Goal: Information Seeking & Learning: Compare options

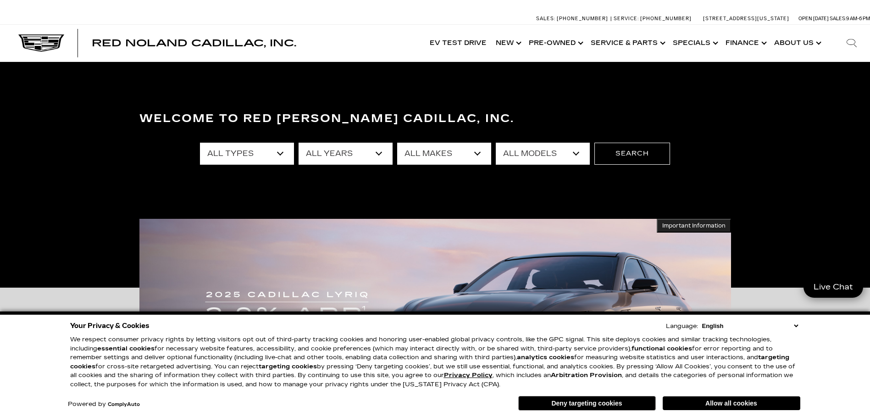
click at [278, 150] on select "All Types New Used Certified Used Demo" at bounding box center [247, 154] width 94 height 22
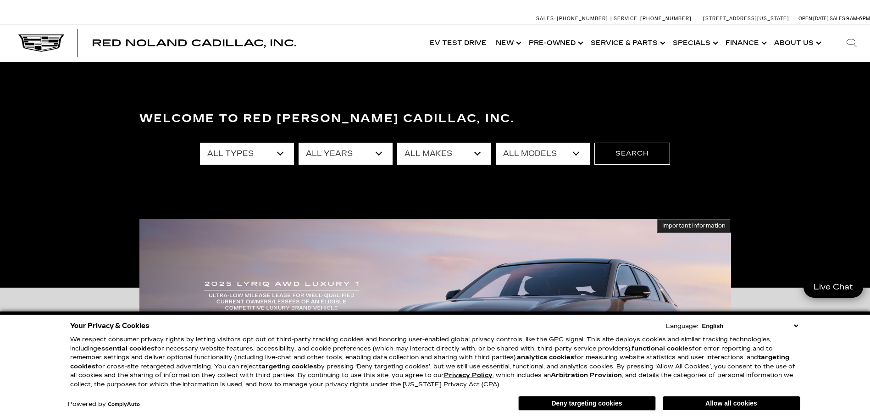
click at [257, 152] on select "All Types New Used Certified Used Demo" at bounding box center [247, 154] width 94 height 22
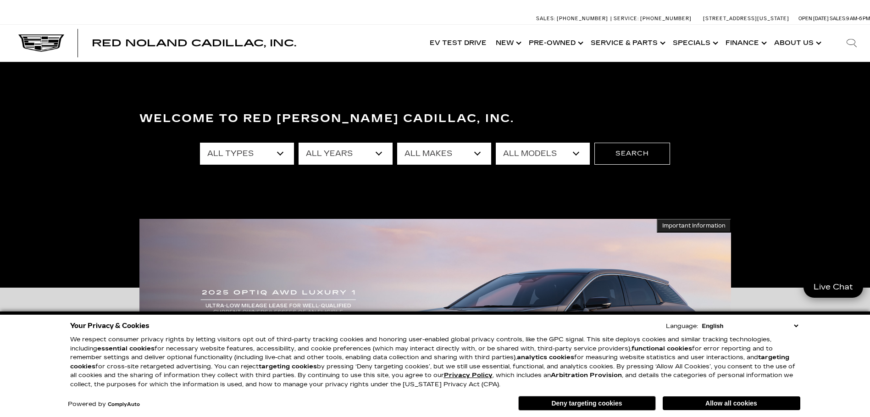
select select "Used"
click at [200, 143] on select "All Types New Used Certified Used Demo" at bounding box center [247, 154] width 94 height 22
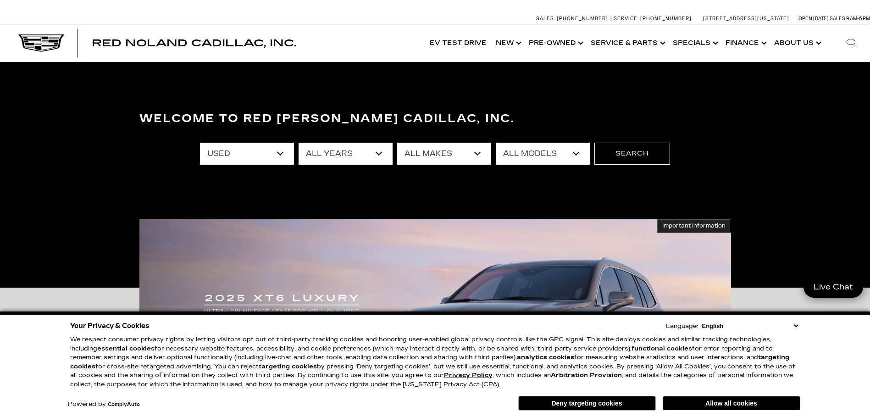
click at [479, 152] on select "All Makes Audi BMW Cadillac Chevrolet Dodge Ford GMC Honda Jeep Lexus Mercedes-…" at bounding box center [444, 154] width 94 height 22
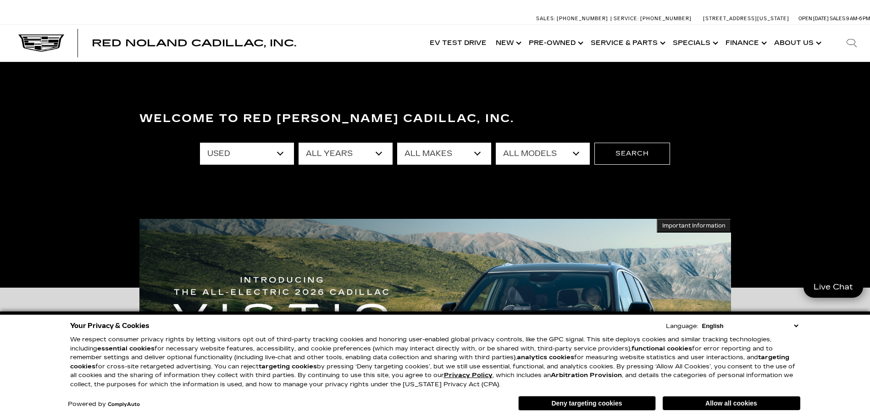
click at [557, 157] on select "All Models Colorado Corvette Grand Sport Crosstrek Crown Signia CT5 Durango EQE…" at bounding box center [543, 154] width 94 height 22
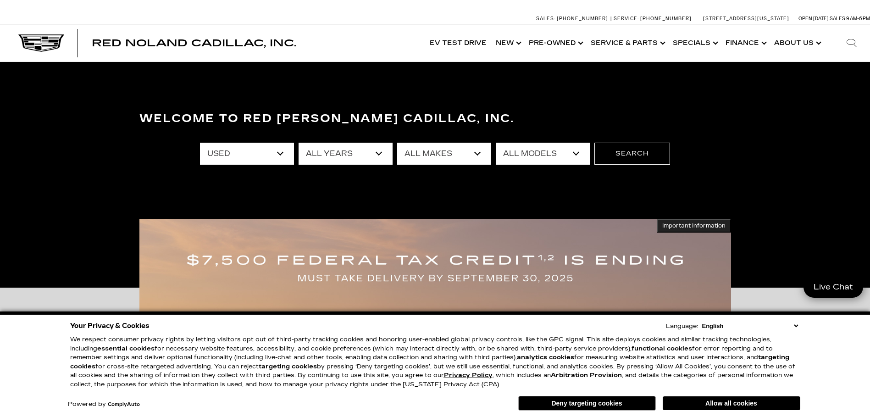
click at [496, 143] on select "All Models Colorado Corvette Grand Sport Crosstrek Crown Signia CT5 Durango EQE…" at bounding box center [543, 154] width 94 height 22
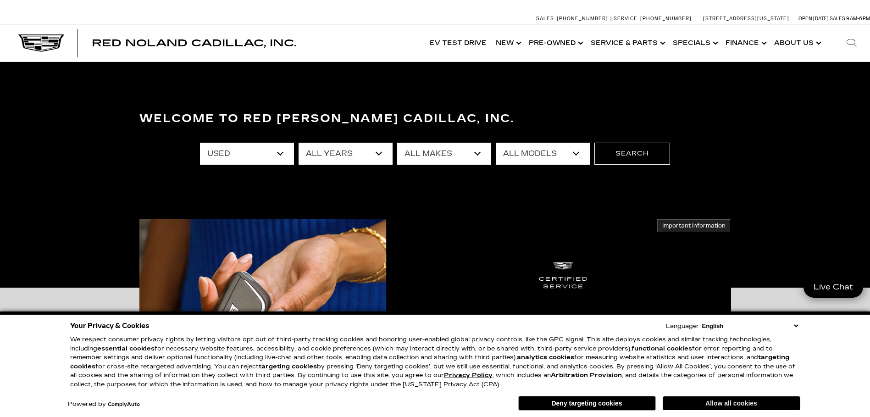
click at [744, 404] on button "Allow all cookies" at bounding box center [732, 403] width 138 height 14
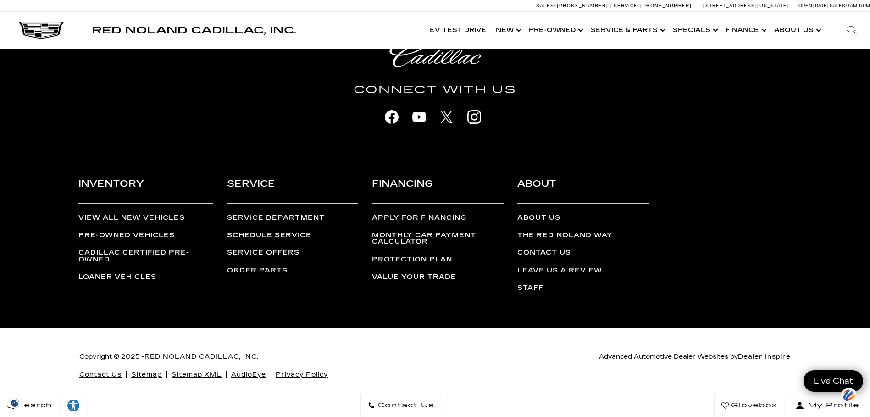
scroll to position [2360, 0]
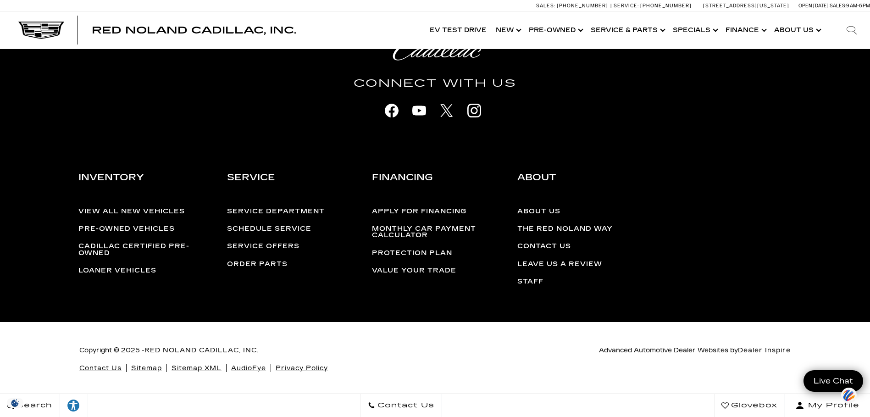
click at [133, 226] on link "Pre-Owned Vehicles" at bounding box center [126, 229] width 96 height 8
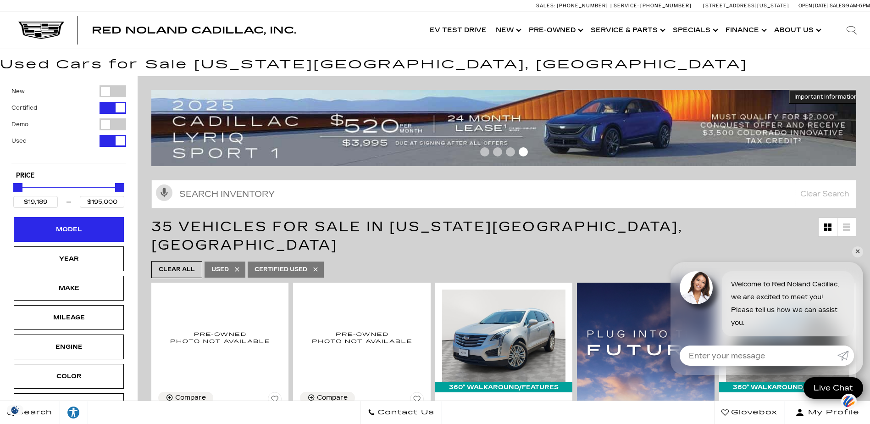
click at [55, 227] on div "Model" at bounding box center [69, 229] width 46 height 10
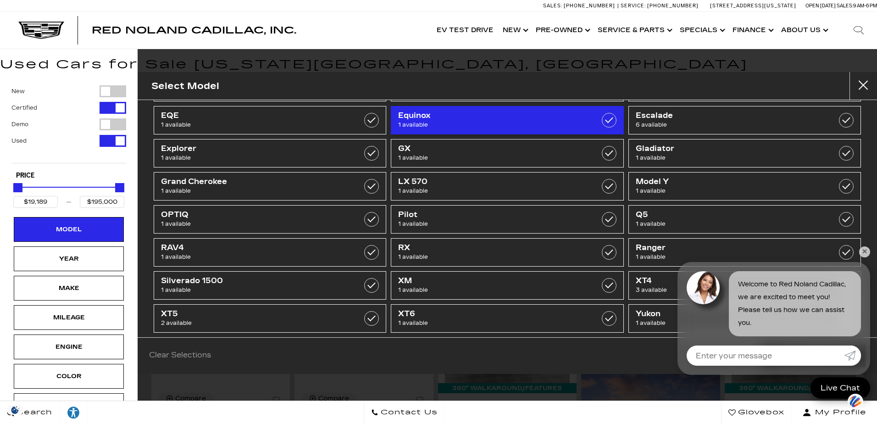
scroll to position [88, 0]
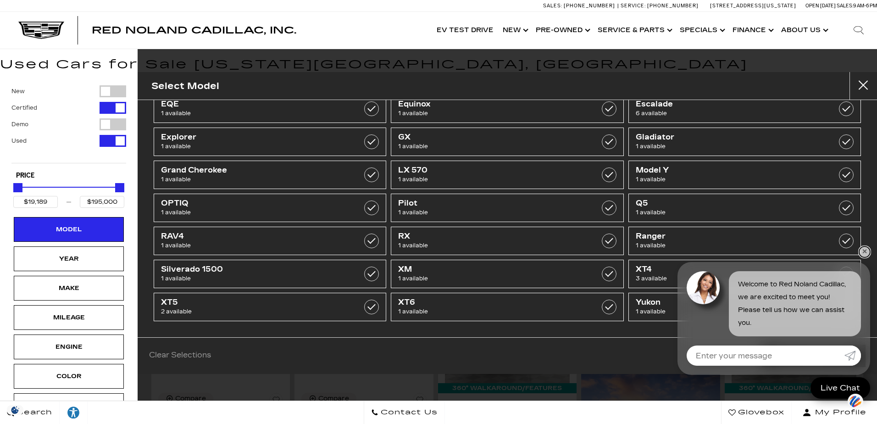
click at [864, 249] on link "✕" at bounding box center [864, 251] width 11 height 11
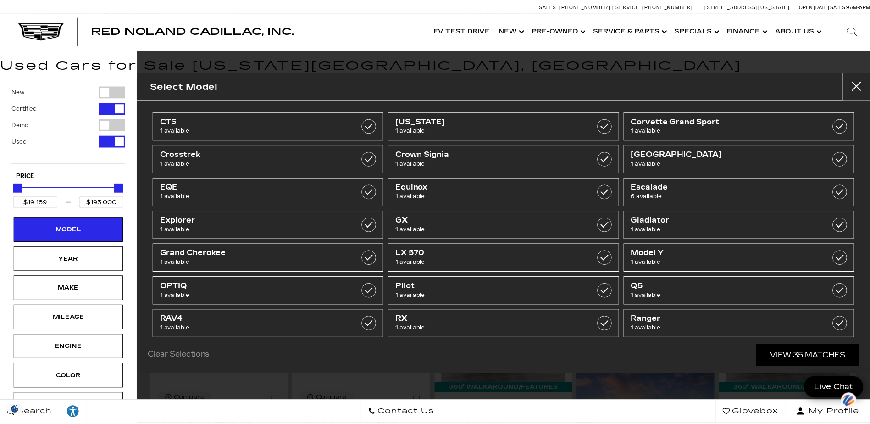
scroll to position [0, 0]
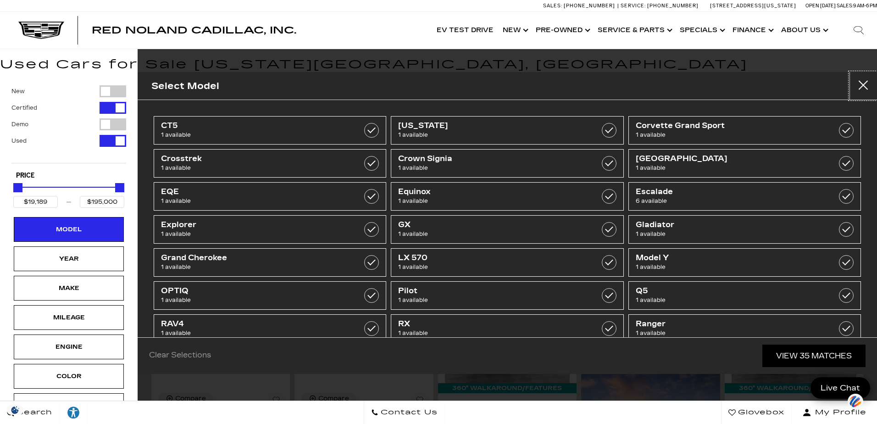
click at [863, 84] on button "close" at bounding box center [863, 86] width 28 height 28
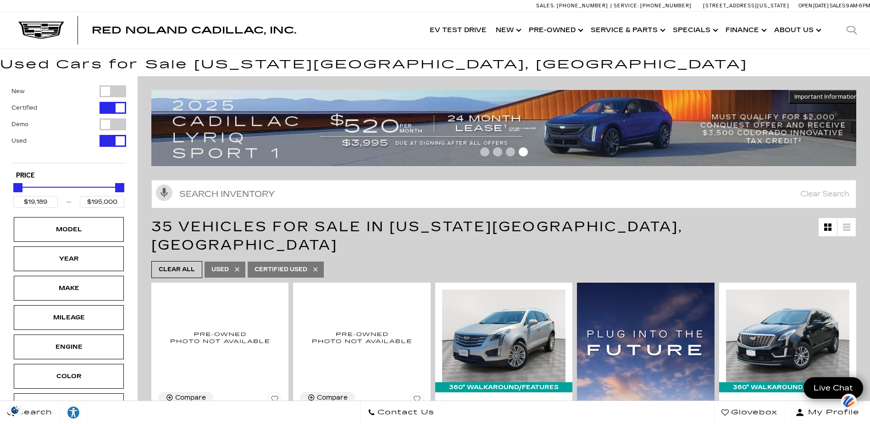
click at [28, 107] on label "Certified" at bounding box center [24, 107] width 26 height 9
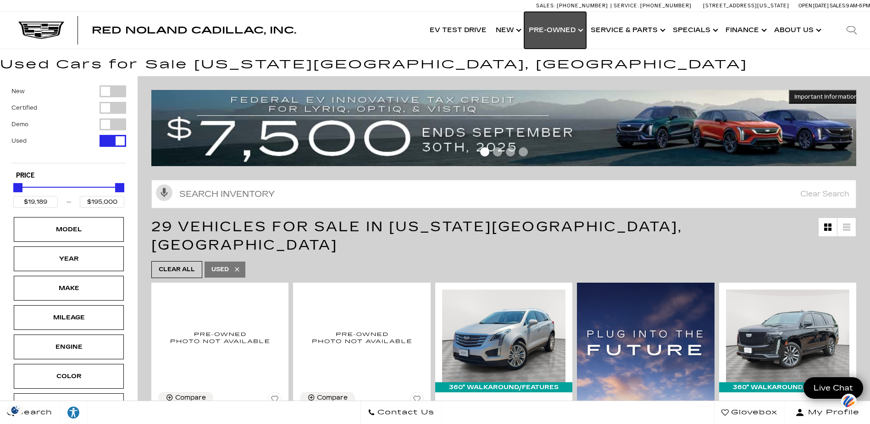
click at [549, 29] on link "Show Pre-Owned" at bounding box center [555, 30] width 62 height 37
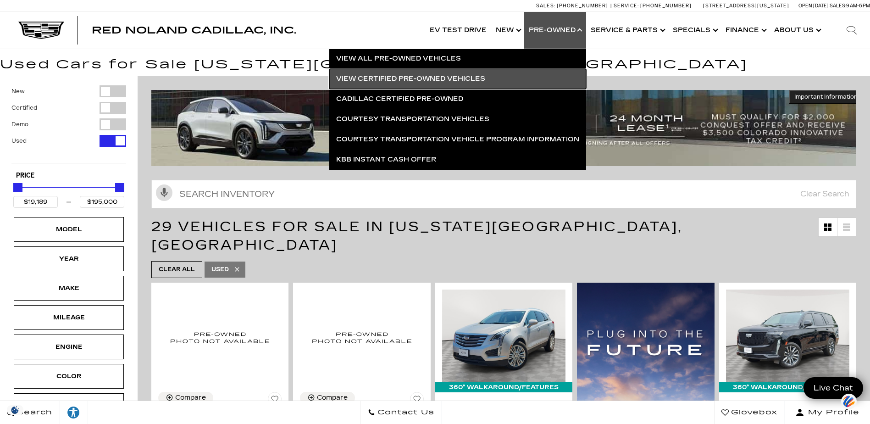
click at [412, 77] on link "View Certified Pre-Owned Vehicles" at bounding box center [457, 79] width 257 height 20
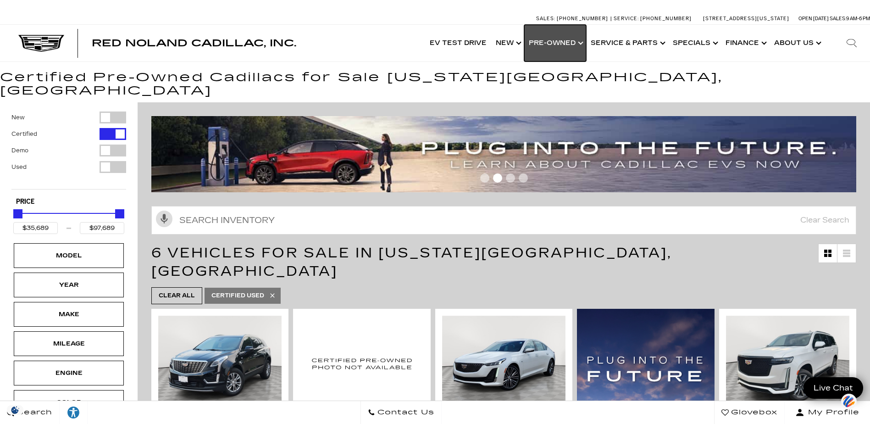
click at [565, 41] on link "Show Pre-Owned" at bounding box center [555, 43] width 62 height 37
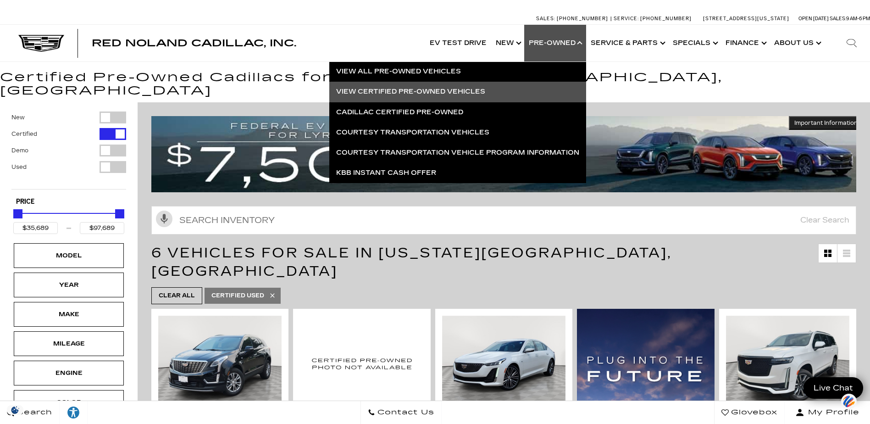
click at [367, 30] on div "Red Noland Cadillac, Inc. Accessible Menu EV Test Drive Show New Cadillac Cross…" at bounding box center [435, 43] width 870 height 37
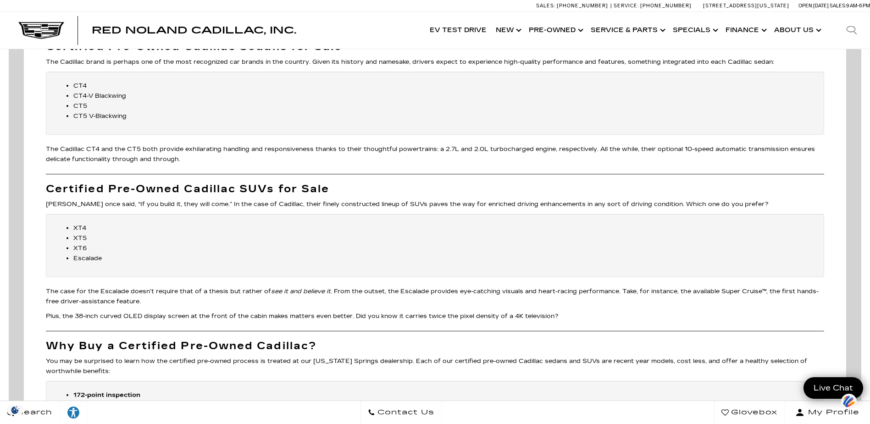
scroll to position [792, 0]
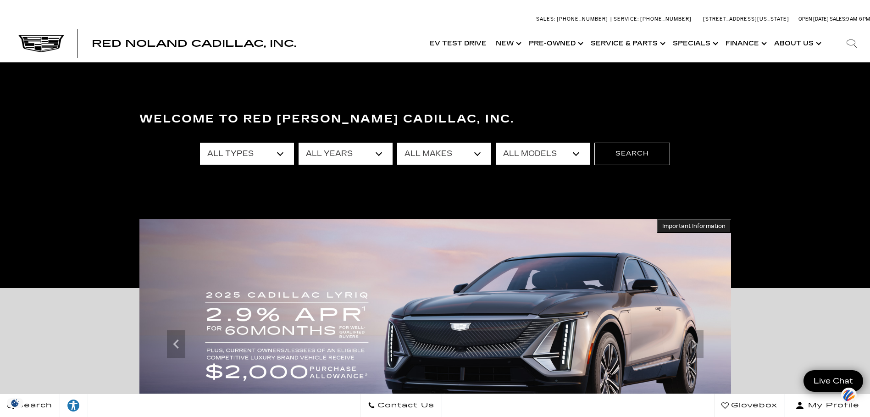
click at [443, 153] on select "All Makes Audi BMW Cadillac Chevrolet Dodge Ford GMC Honda Jeep Lexus Mercedes-…" at bounding box center [444, 154] width 94 height 22
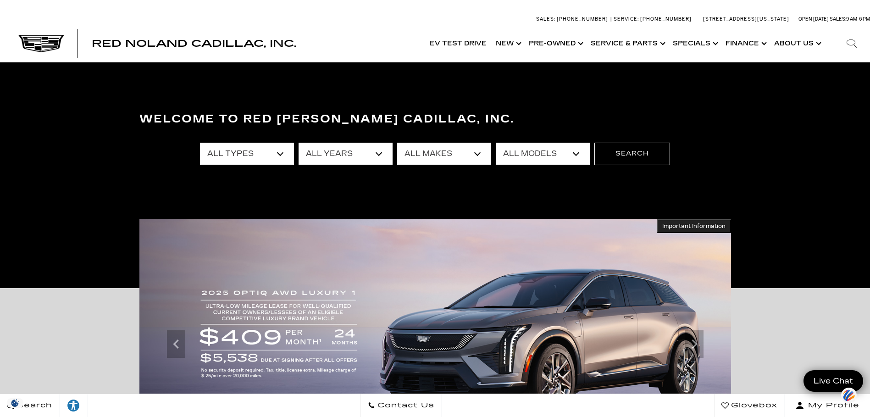
select select "Dodge"
click at [397, 143] on select "All Makes Audi BMW Cadillac Chevrolet Dodge Ford GMC Honda Jeep Lexus Mercedes-…" at bounding box center [444, 154] width 94 height 22
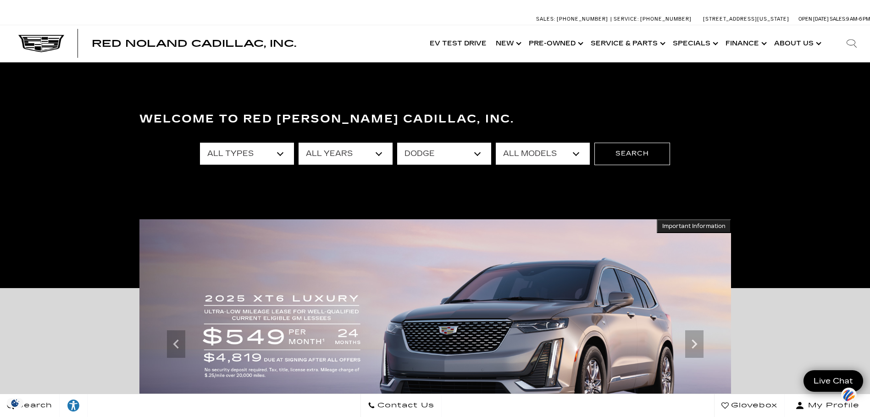
click at [556, 152] on select "All Models Durango" at bounding box center [543, 154] width 94 height 22
drag, startPoint x: 556, startPoint y: 152, endPoint x: 453, endPoint y: 149, distance: 103.2
click at [556, 152] on select "All Models Durango" at bounding box center [543, 154] width 94 height 22
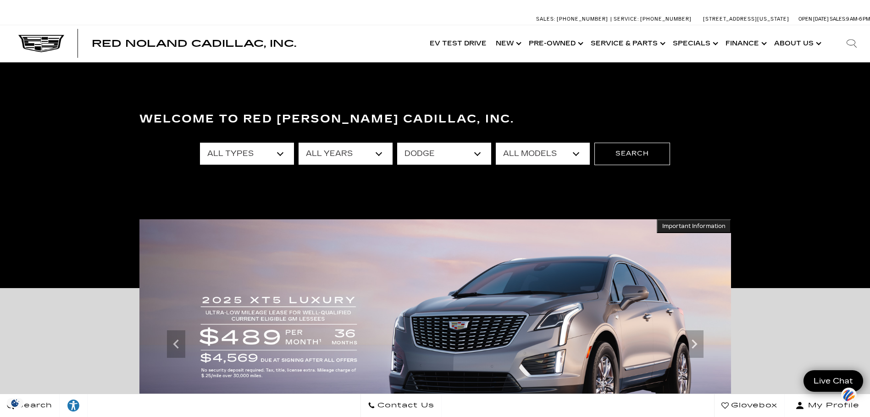
click at [530, 151] on select "All Models Durango" at bounding box center [543, 154] width 94 height 22
click at [496, 143] on select "All Models Durango" at bounding box center [543, 154] width 94 height 22
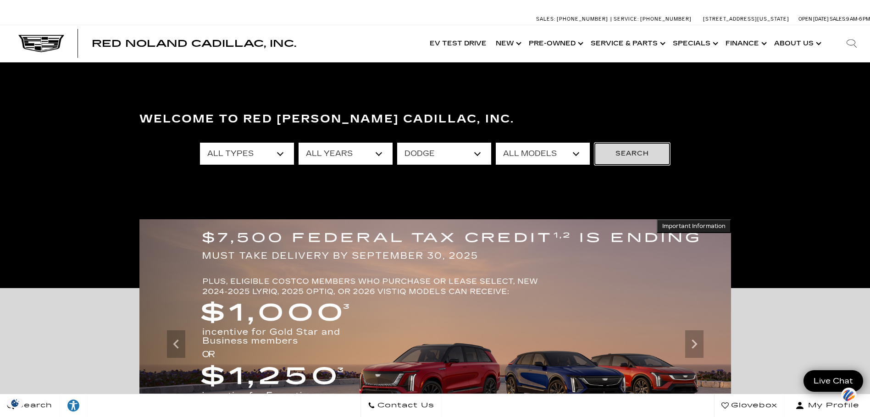
click at [643, 151] on button "Search" at bounding box center [632, 154] width 76 height 22
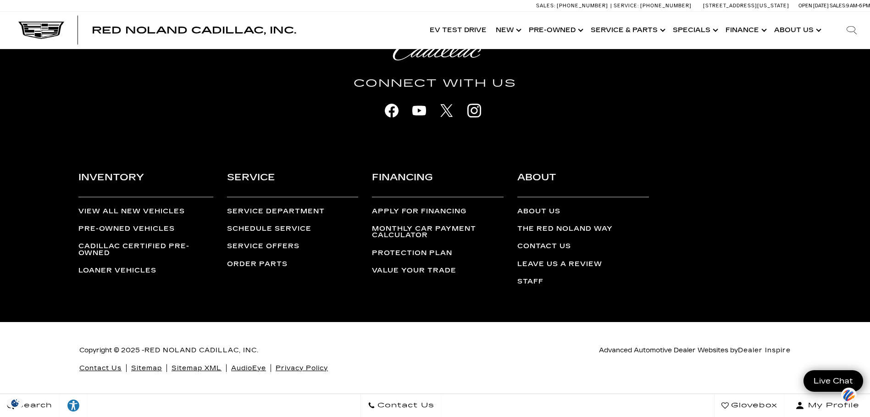
click at [124, 227] on link "Pre-Owned Vehicles" at bounding box center [126, 229] width 96 height 8
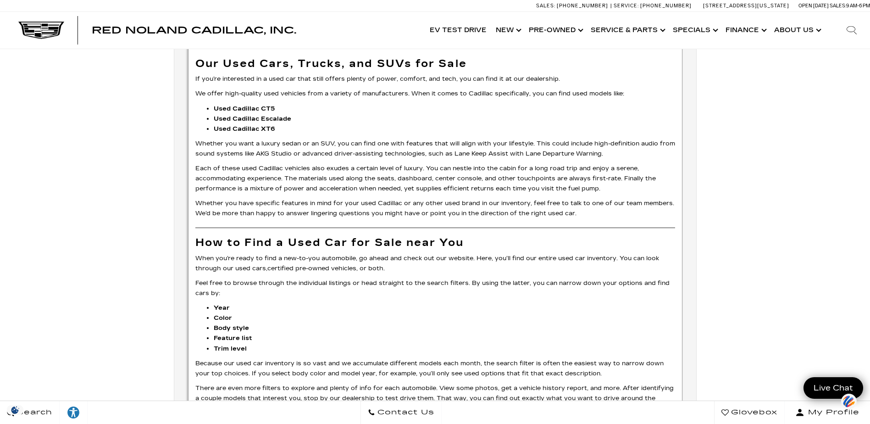
scroll to position [2542, 0]
